Goal: Check status: Check status

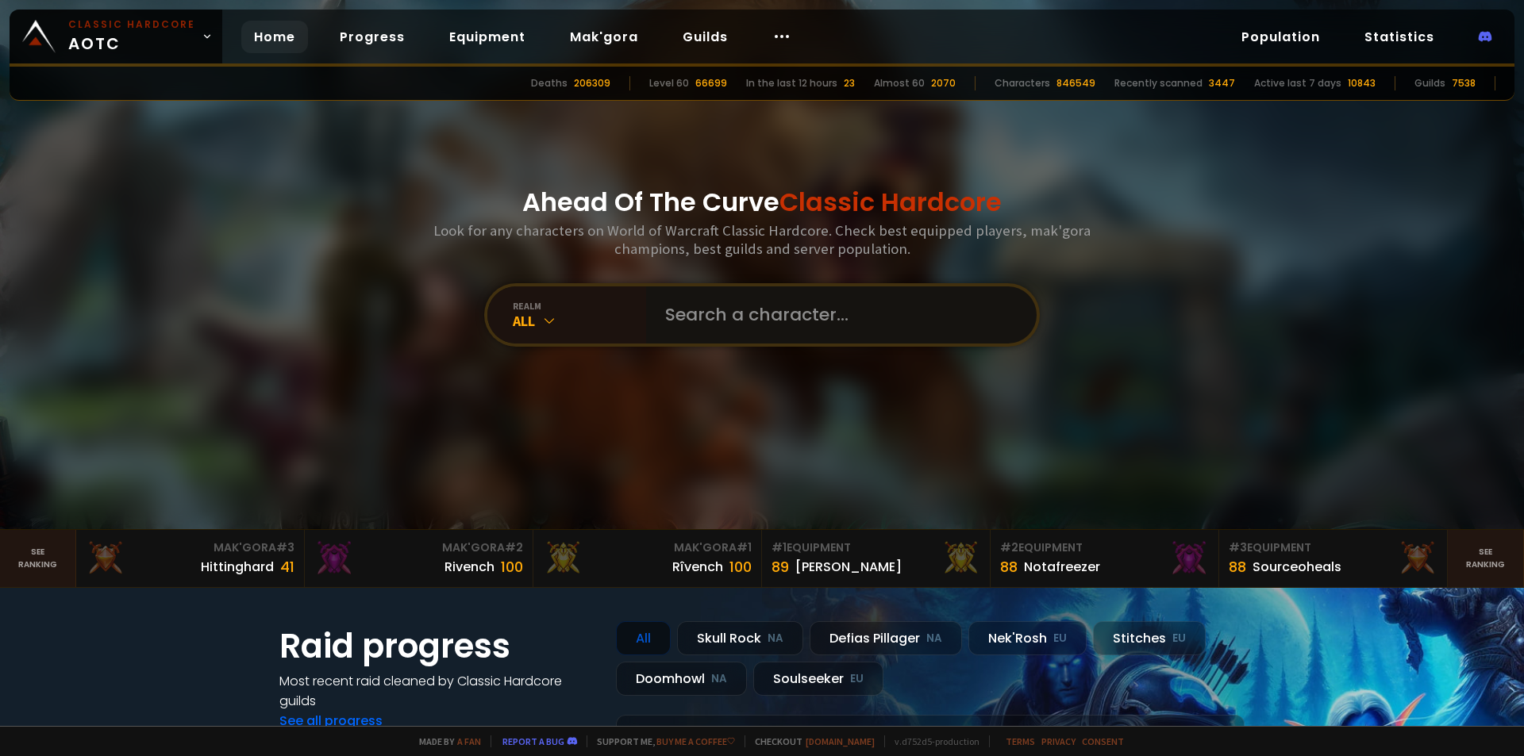
click at [800, 337] on input "text" at bounding box center [836, 314] width 362 height 57
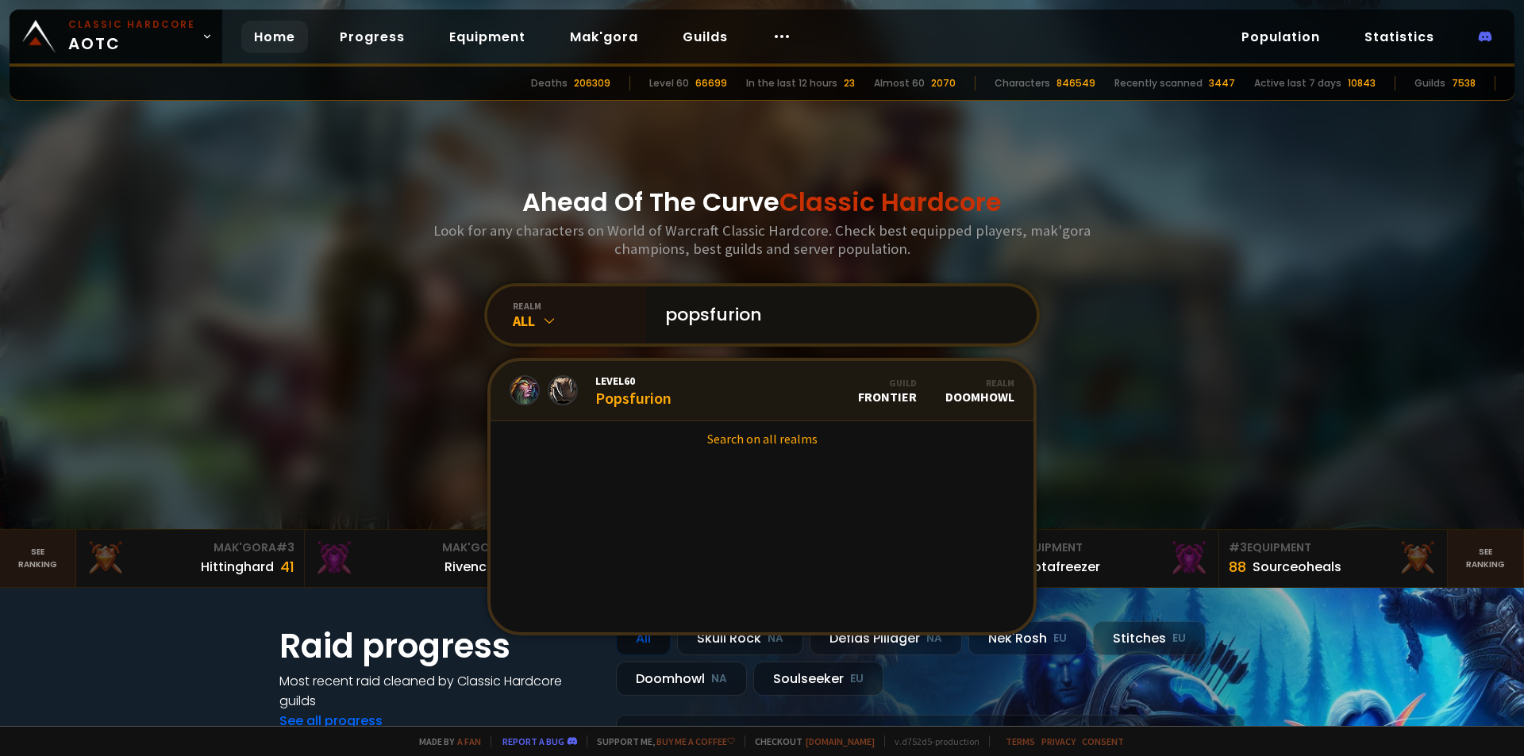
type input "popsfurion"
click at [710, 384] on link "Level 60 Popsfurion Guild Frontier Realm Doomhowl" at bounding box center [761, 391] width 543 height 60
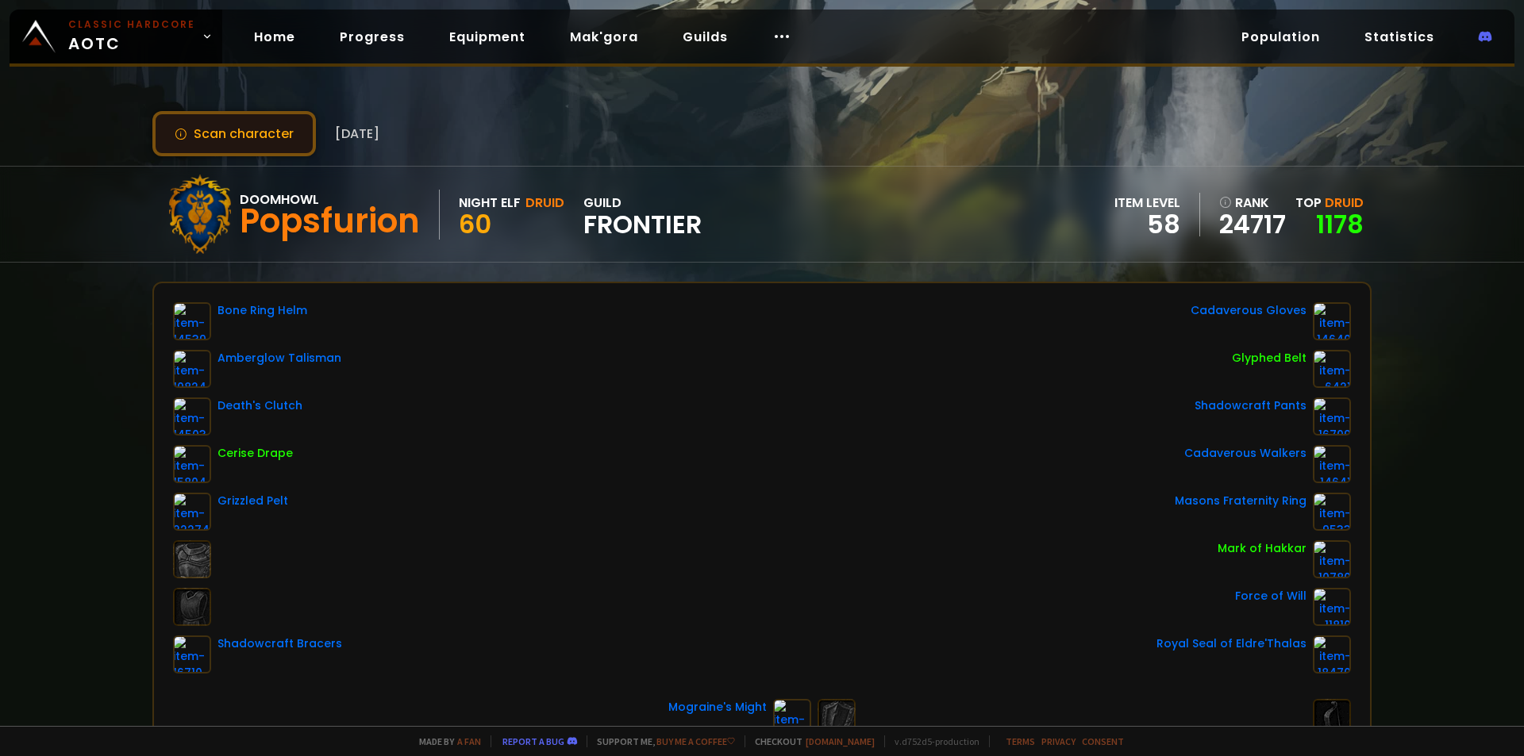
click at [236, 136] on button "Scan character" at bounding box center [233, 133] width 163 height 45
click at [248, 139] on button "Scan character" at bounding box center [233, 133] width 163 height 45
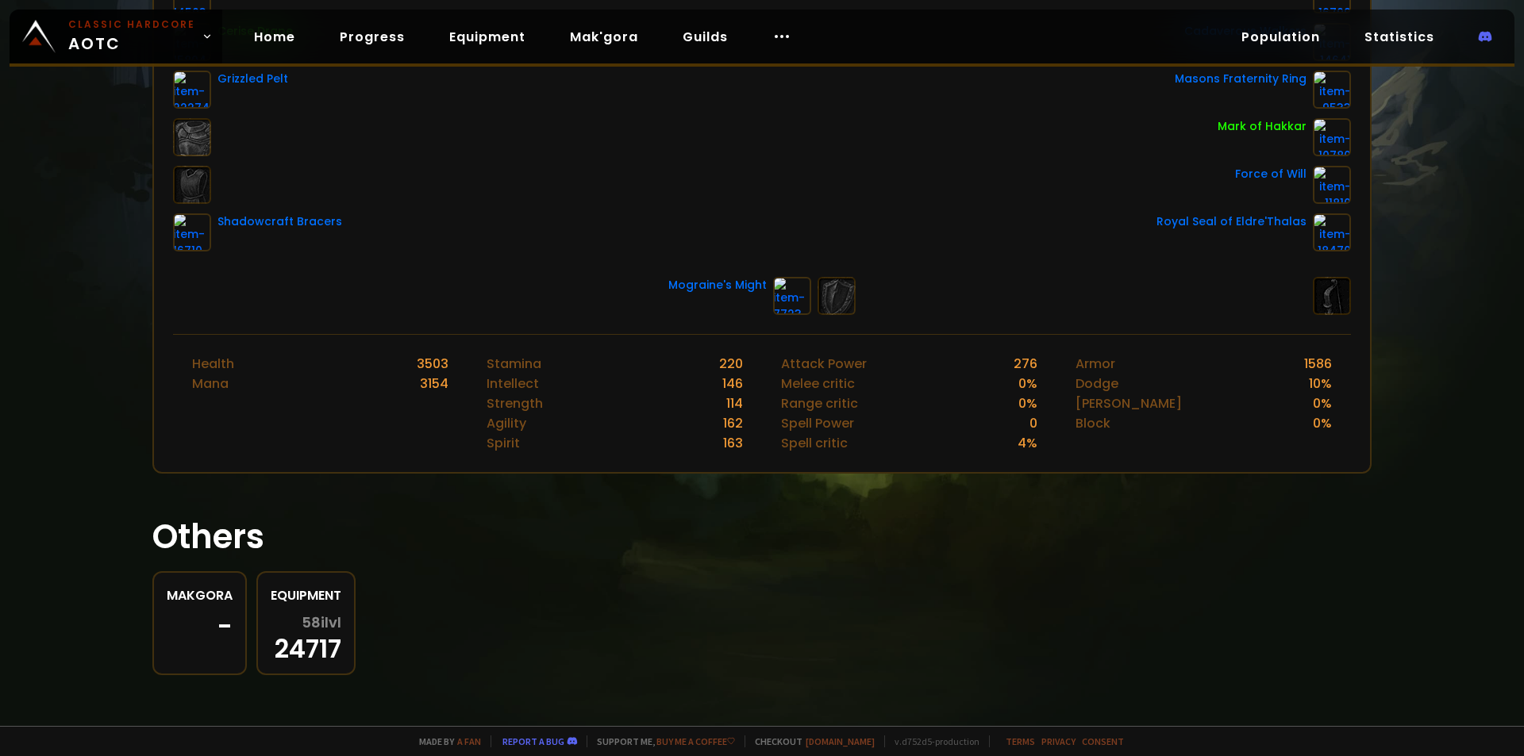
scroll to position [25, 0]
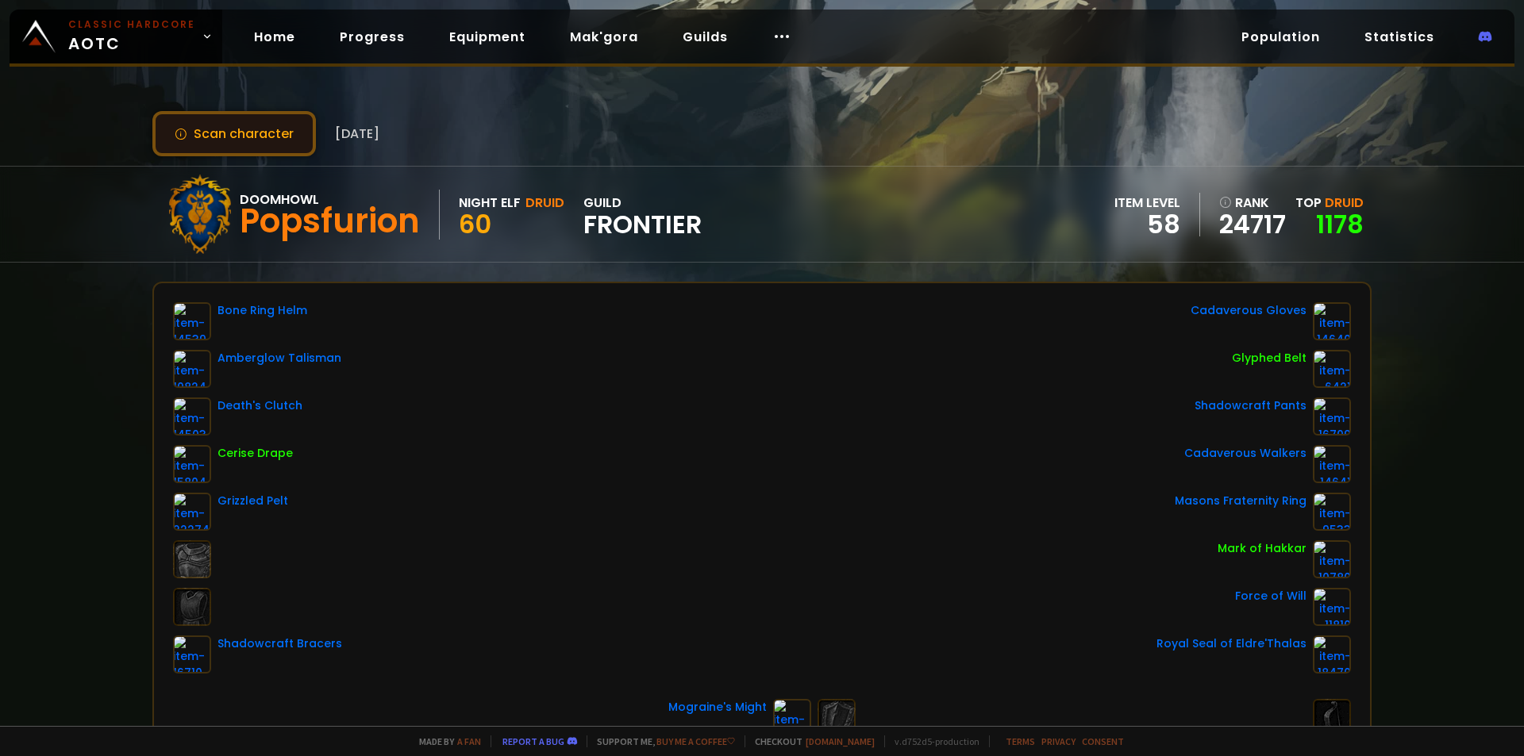
click at [228, 153] on button "Scan character" at bounding box center [233, 133] width 163 height 45
click at [232, 138] on button "Scan character" at bounding box center [233, 133] width 163 height 45
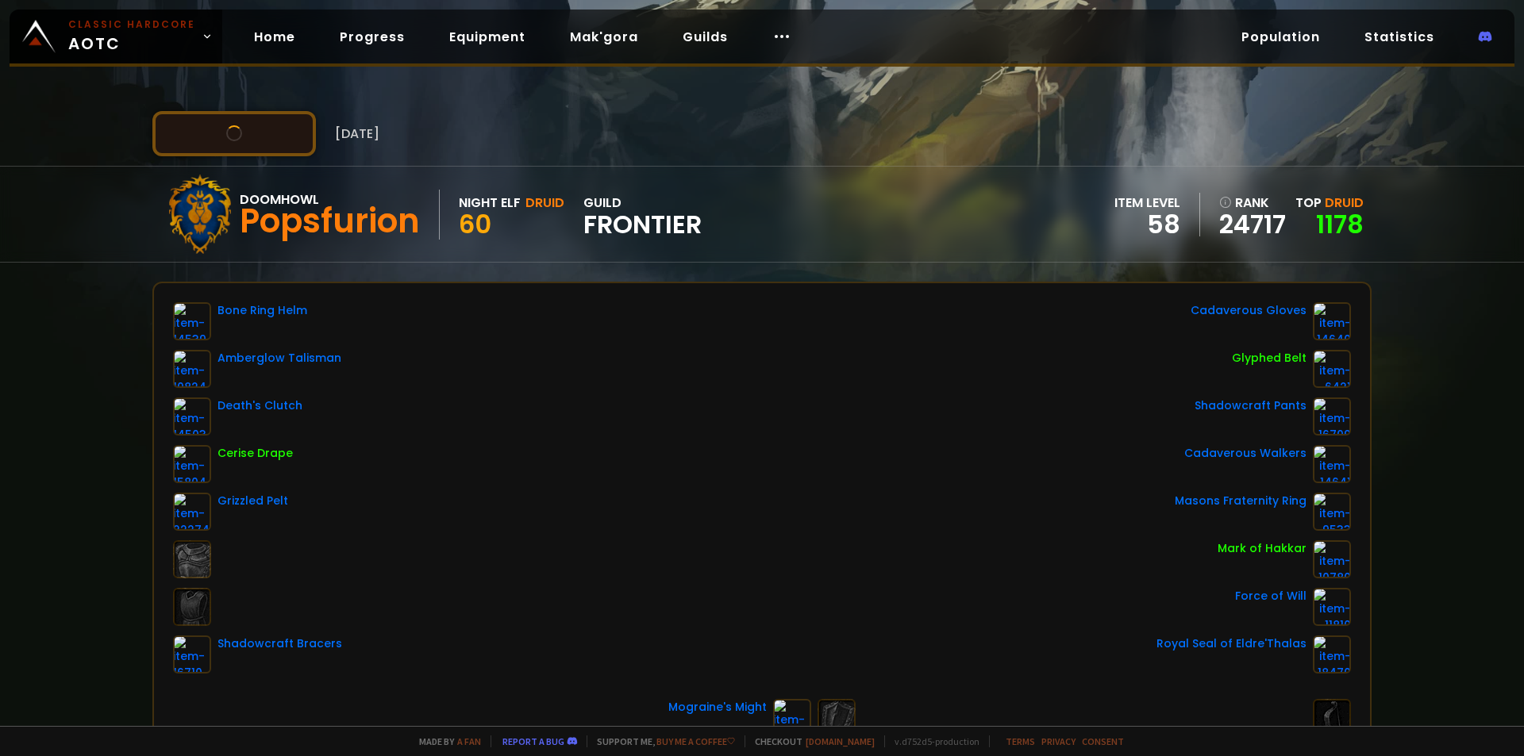
click at [232, 138] on button "Scan character" at bounding box center [233, 133] width 163 height 45
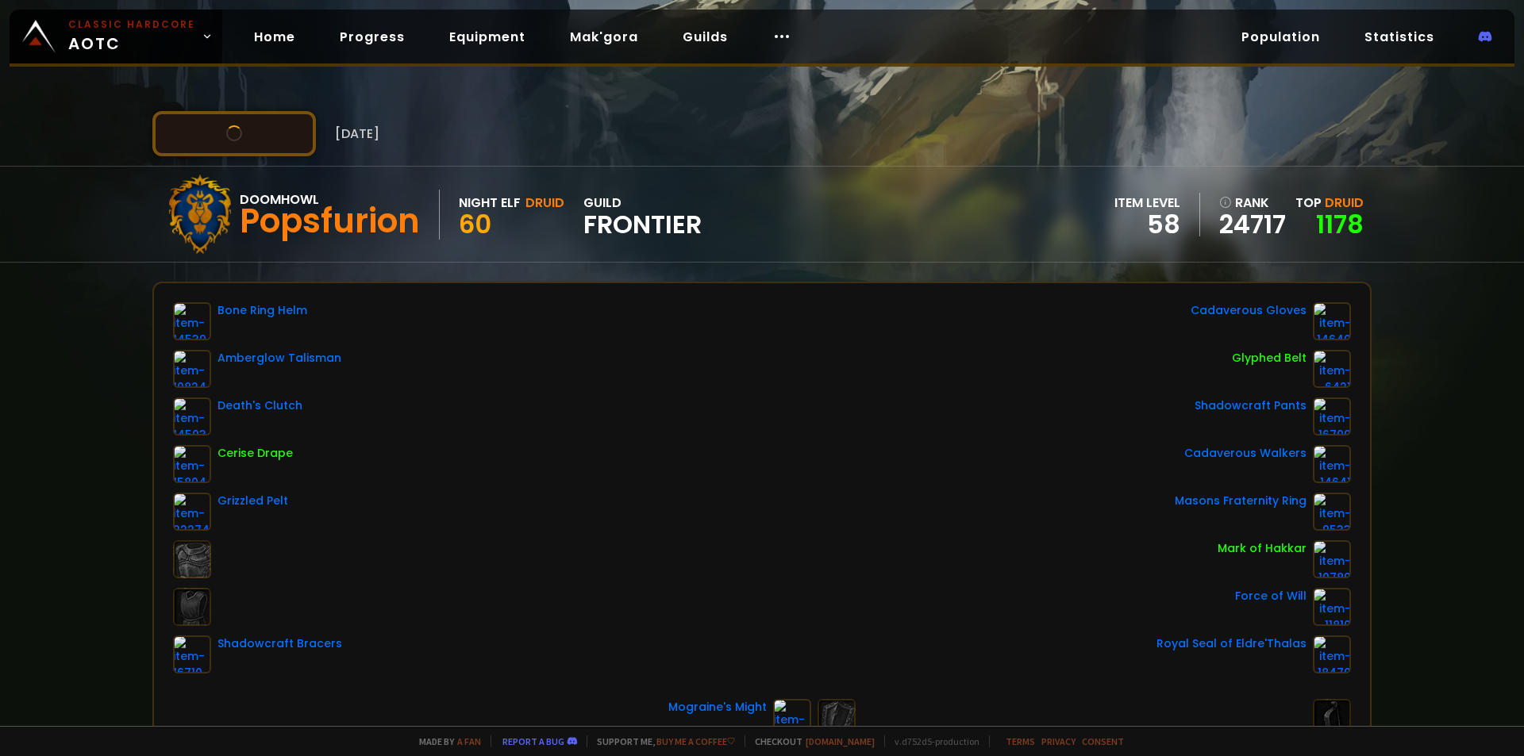
click at [232, 138] on button "Scan character" at bounding box center [233, 133] width 163 height 45
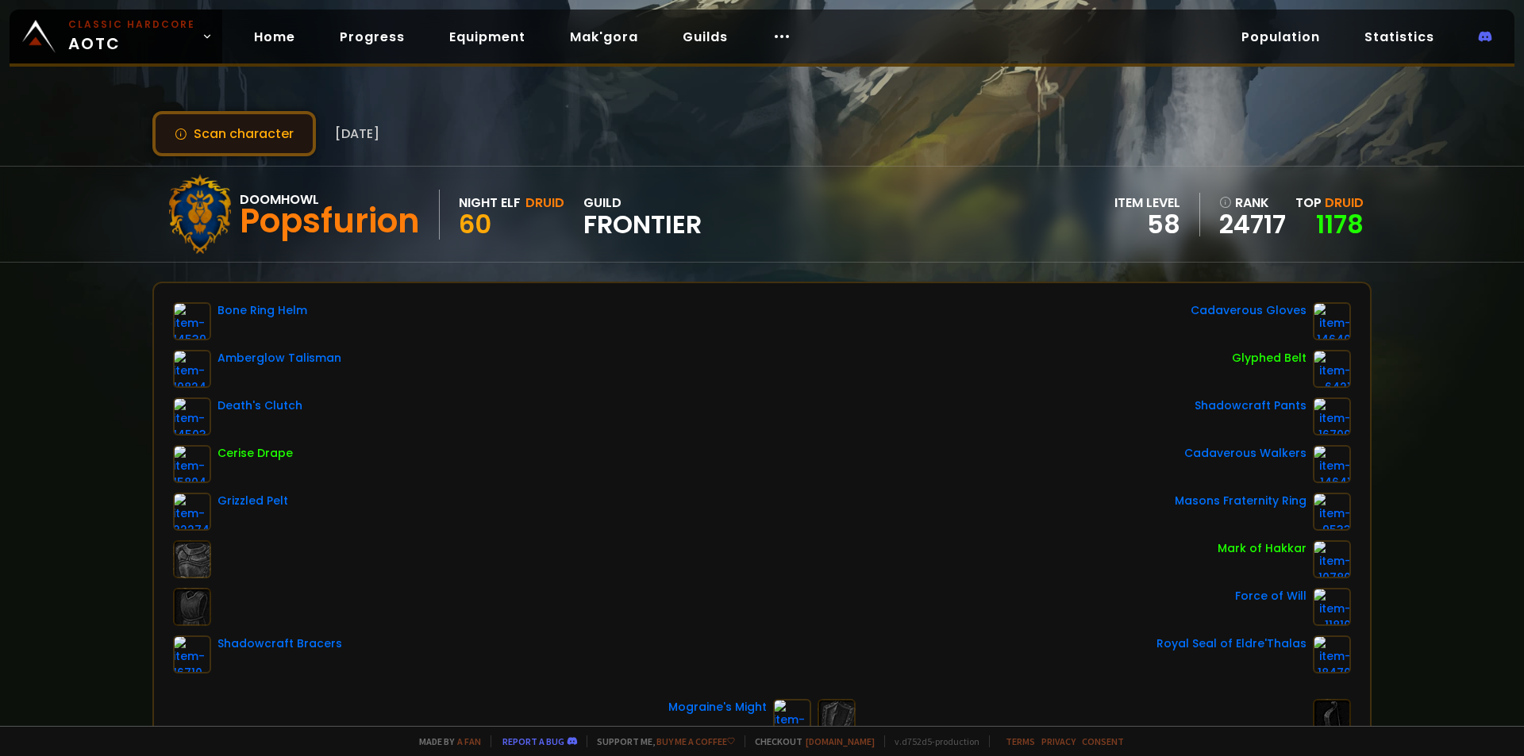
click at [232, 138] on button "Scan character" at bounding box center [233, 133] width 163 height 45
